Goal: Information Seeking & Learning: Learn about a topic

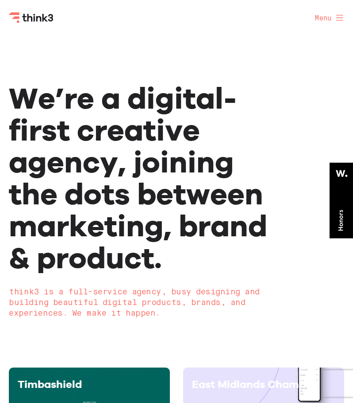
click at [0, 0] on link "Services" at bounding box center [0, 0] width 0 height 0
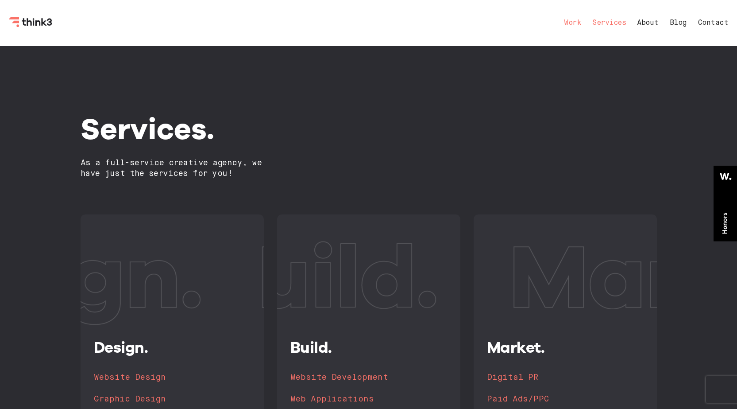
click at [353, 21] on link "Work" at bounding box center [572, 22] width 17 height 7
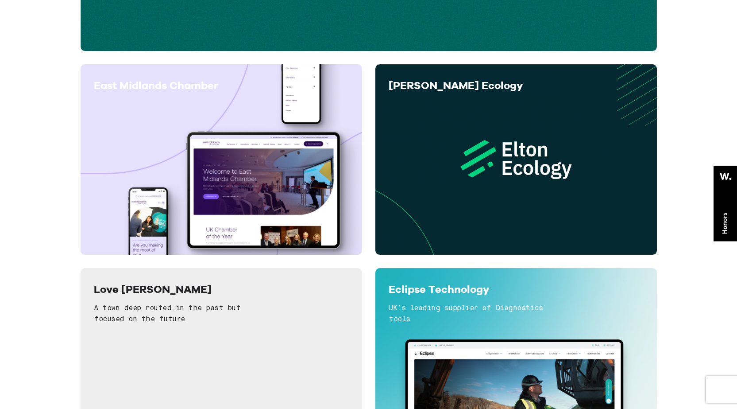
scroll to position [354, 0]
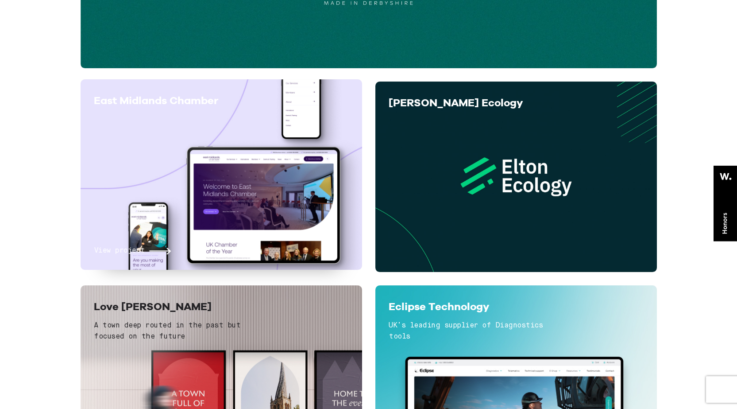
click at [244, 158] on div "View project" at bounding box center [221, 186] width 255 height 139
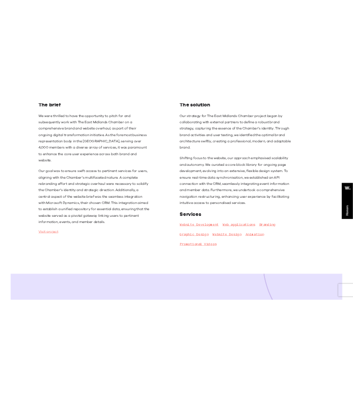
scroll to position [487, 0]
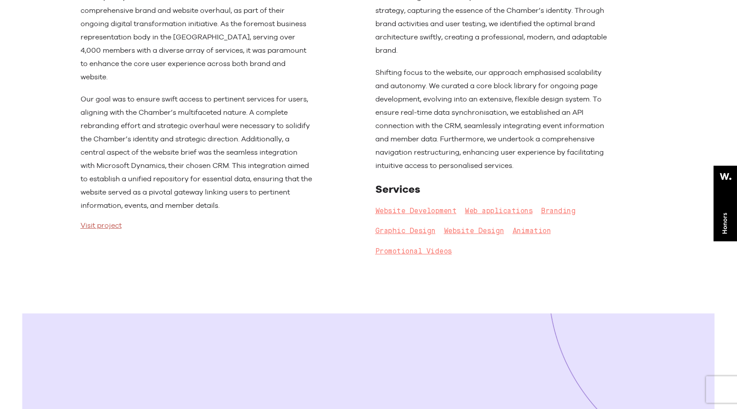
click at [121, 221] on link "Visit project" at bounding box center [101, 225] width 41 height 9
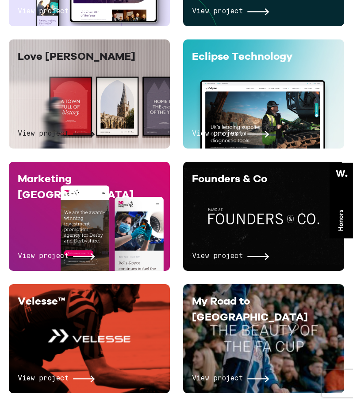
scroll to position [531, 0]
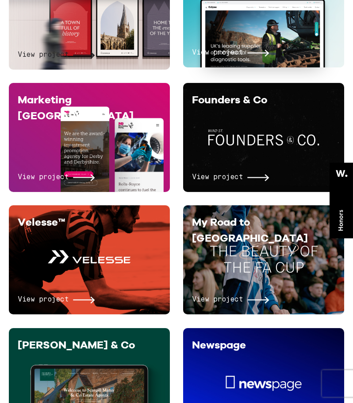
click at [297, 46] on div "View project" at bounding box center [263, 23] width 143 height 70
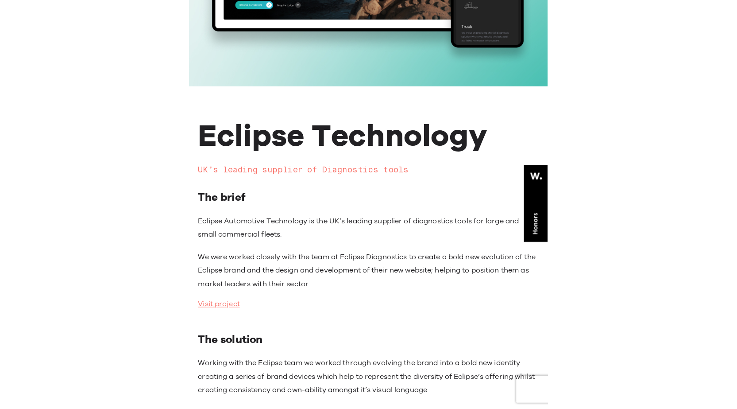
scroll to position [266, 0]
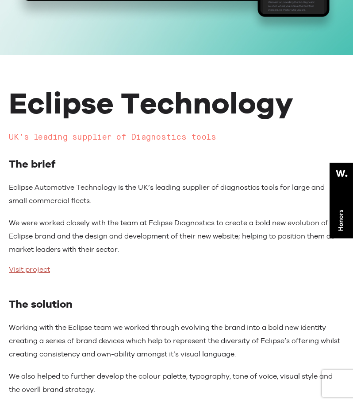
click at [35, 274] on link "Visit project" at bounding box center [29, 269] width 41 height 9
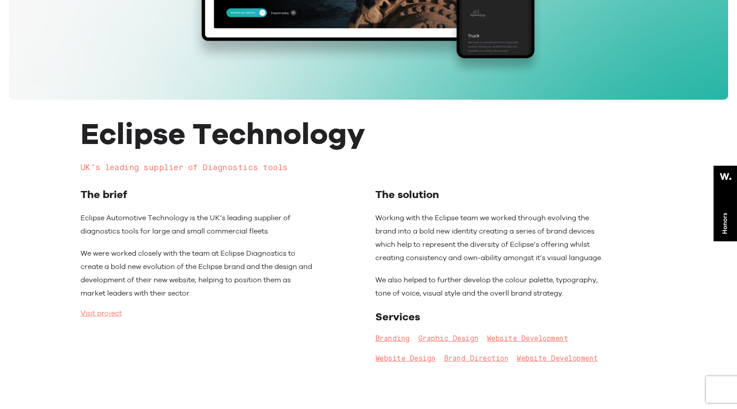
scroll to position [89, 0]
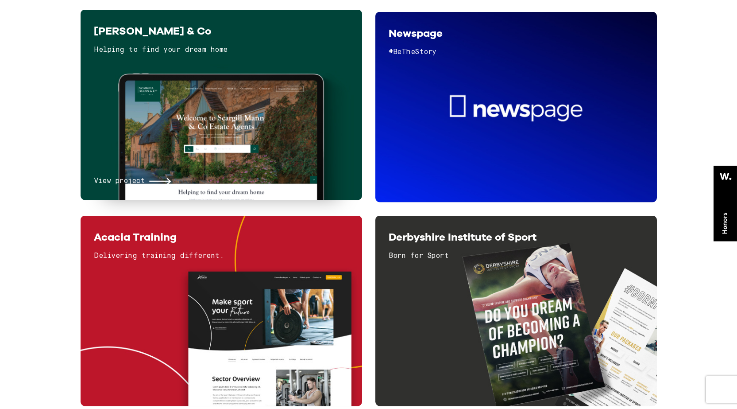
scroll to position [1196, 0]
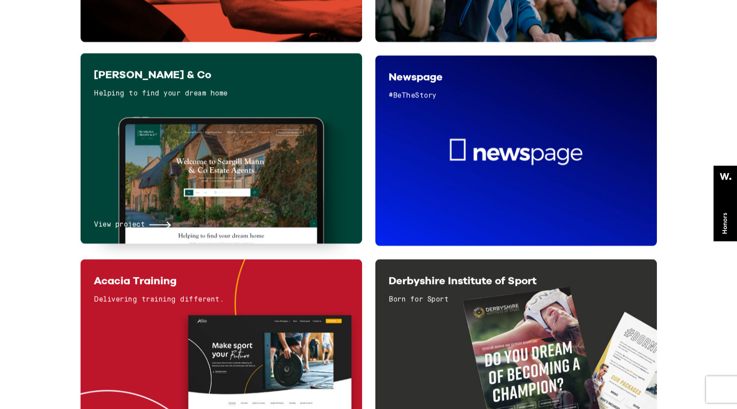
click at [149, 221] on h6 "View project" at bounding box center [132, 225] width 77 height 12
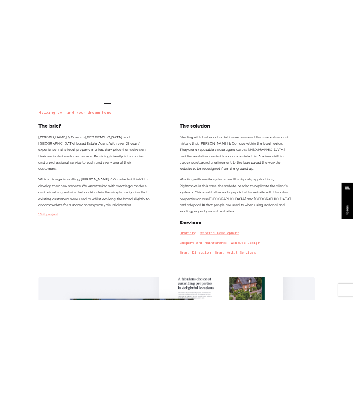
scroll to position [487, 0]
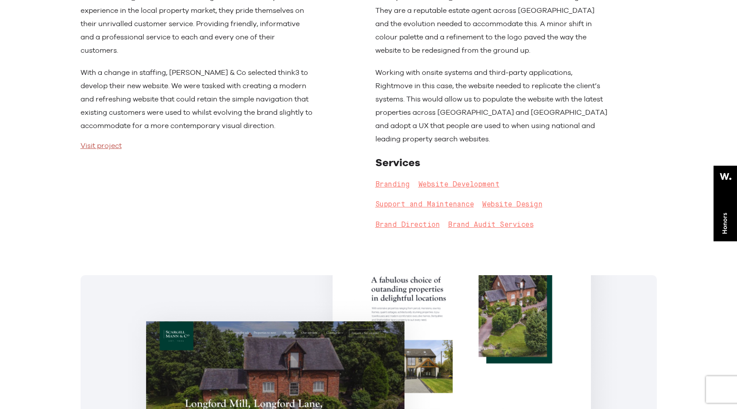
click at [108, 141] on link "Visit project" at bounding box center [101, 145] width 41 height 9
